Goal: Task Accomplishment & Management: Manage account settings

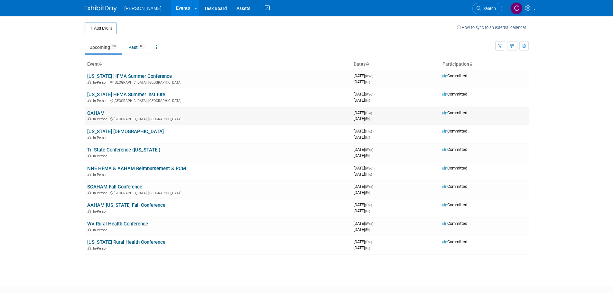
click at [96, 115] on link "CAHAM" at bounding box center [95, 113] width 17 height 6
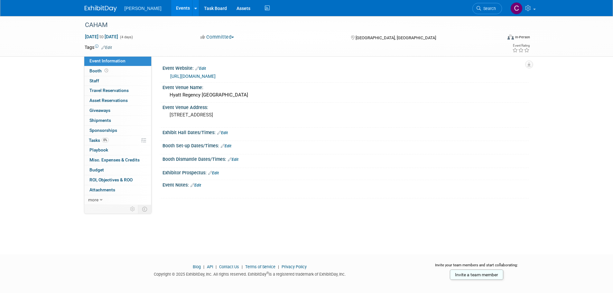
click at [199, 185] on link "Edit" at bounding box center [195, 185] width 11 height 5
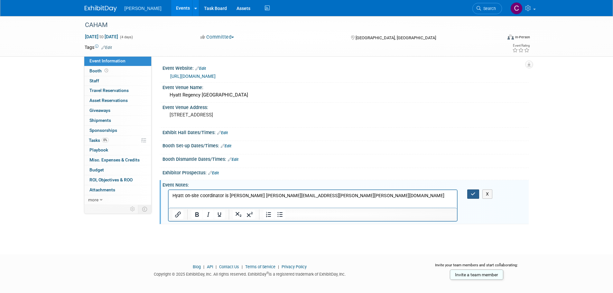
click at [471, 193] on icon "button" at bounding box center [473, 194] width 5 height 5
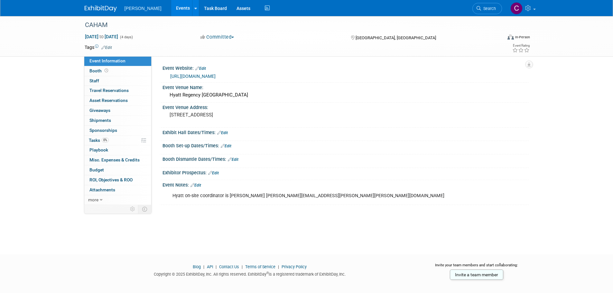
click at [227, 131] on link "Edit" at bounding box center [222, 133] width 11 height 5
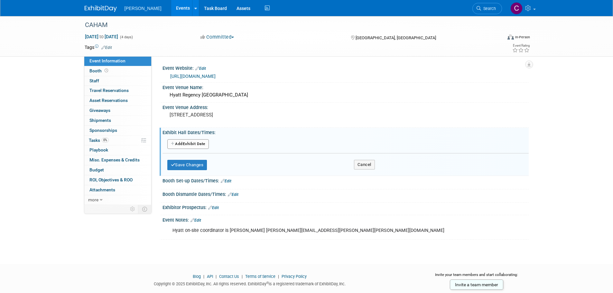
click at [192, 143] on button "Add Another Exhibit Date" at bounding box center [188, 144] width 42 height 10
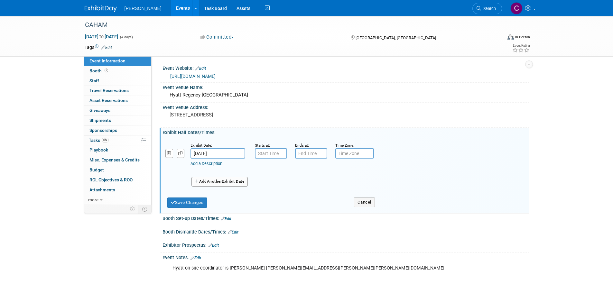
click at [222, 181] on span "Another" at bounding box center [214, 181] width 15 height 5
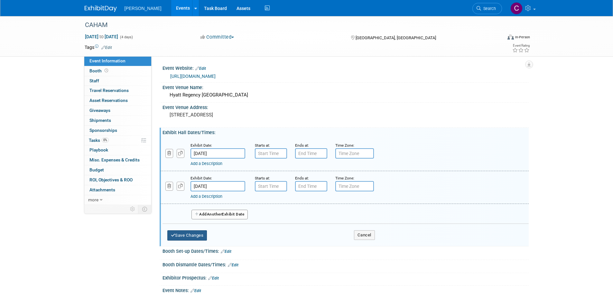
click at [192, 234] on button "Save Changes" at bounding box center [187, 235] width 40 height 10
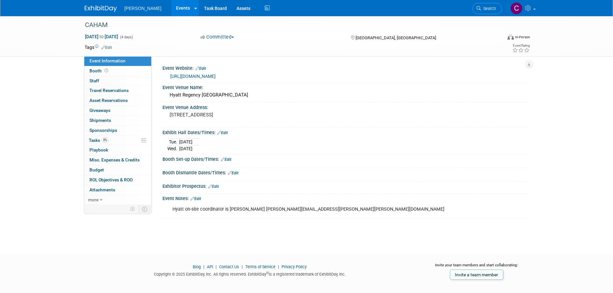
click at [226, 159] on link "Edit" at bounding box center [226, 159] width 11 height 5
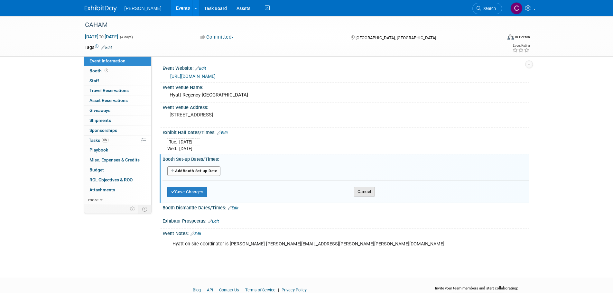
click at [357, 189] on button "Cancel" at bounding box center [364, 192] width 21 height 10
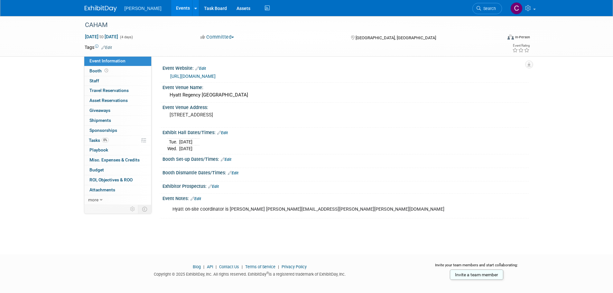
click at [171, 6] on link "Events" at bounding box center [182, 8] width 23 height 16
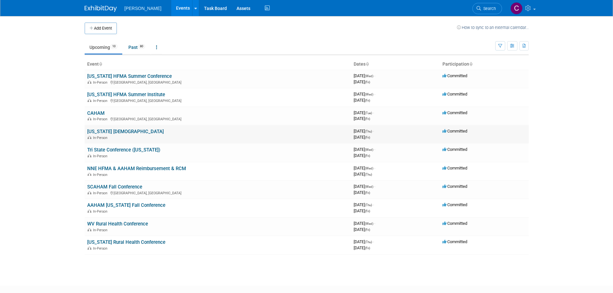
click at [142, 131] on td "Iowa AAHAM In-Person" at bounding box center [218, 134] width 266 height 18
click at [104, 134] on link "[US_STATE] [DEMOGRAPHIC_DATA]" at bounding box center [125, 132] width 77 height 6
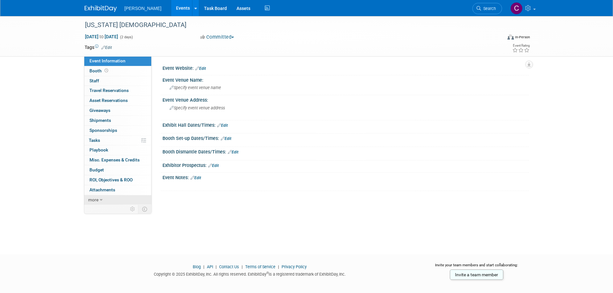
click at [97, 199] on span "more" at bounding box center [93, 199] width 10 height 5
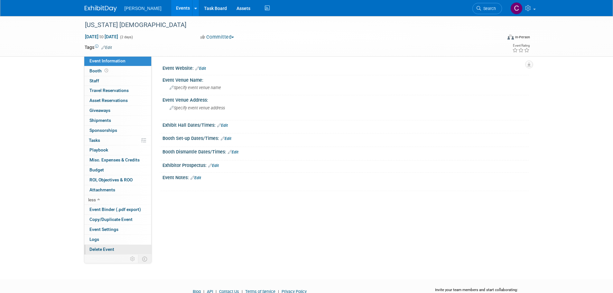
click at [101, 250] on span "Delete Event" at bounding box center [101, 249] width 25 height 5
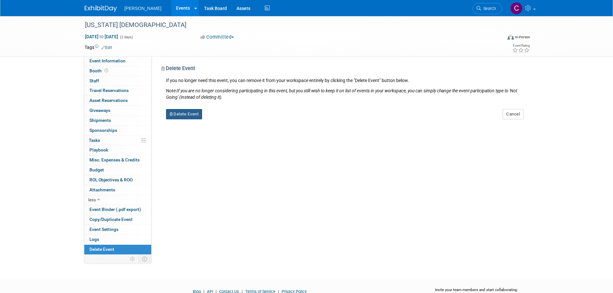
click at [181, 114] on button "Delete Event" at bounding box center [184, 114] width 36 height 10
click at [225, 119] on link "Yes" at bounding box center [224, 119] width 19 height 10
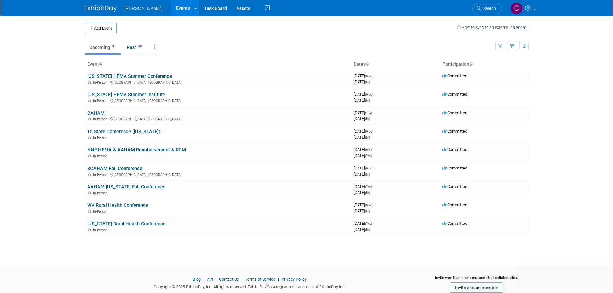
click at [104, 30] on button "Add Event" at bounding box center [101, 29] width 32 height 12
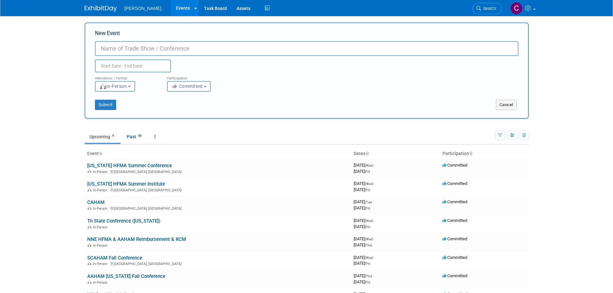
click at [115, 49] on input "New Event" at bounding box center [306, 48] width 423 height 15
type input "[US_STATE] Association of HC Organizations"
click at [124, 64] on input "text" at bounding box center [133, 66] width 76 height 13
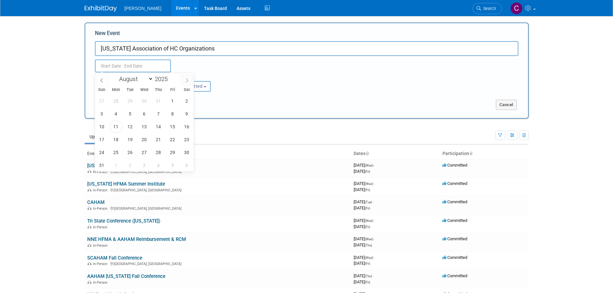
click at [185, 80] on icon at bounding box center [187, 80] width 5 height 5
select select "8"
click at [146, 139] on span "24" at bounding box center [144, 139] width 13 height 13
drag, startPoint x: 146, startPoint y: 139, endPoint x: 172, endPoint y: 136, distance: 26.8
click at [172, 136] on span "26" at bounding box center [172, 139] width 13 height 13
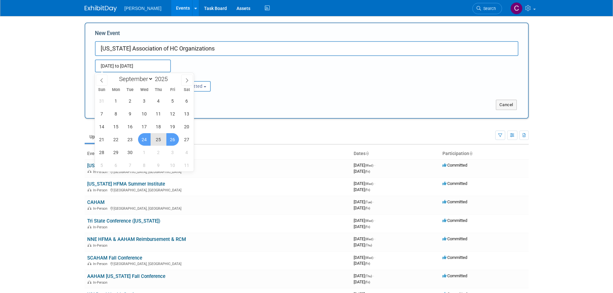
type input "Sep 24, 2025 to Sep 26, 2025"
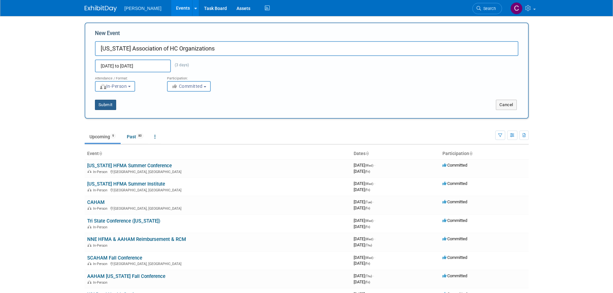
click at [111, 104] on button "Submit" at bounding box center [105, 105] width 21 height 10
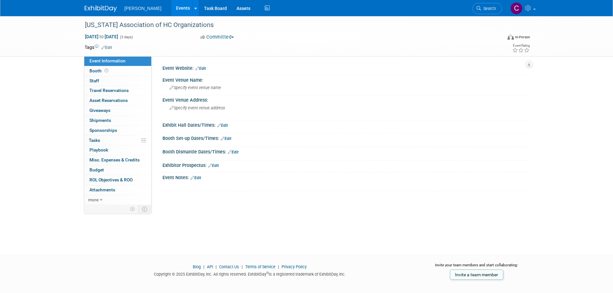
click at [171, 7] on link "Events" at bounding box center [182, 8] width 23 height 16
